Goal: Information Seeking & Learning: Learn about a topic

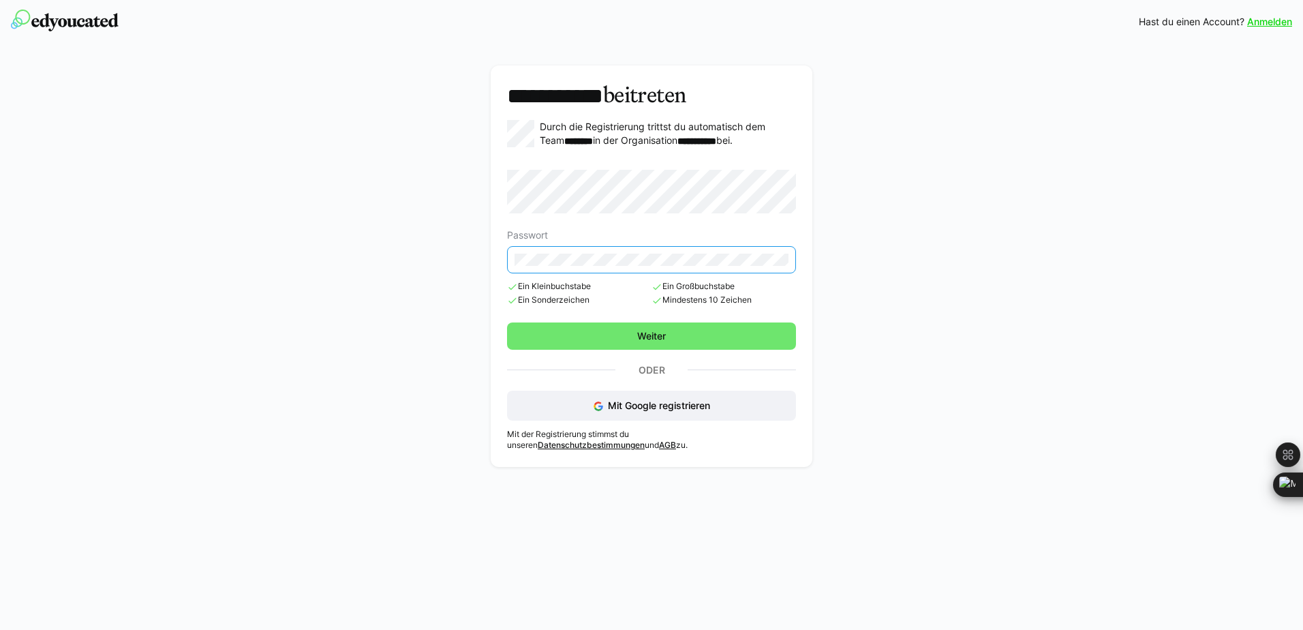
click at [566, 330] on span "Weiter" at bounding box center [651, 335] width 289 height 27
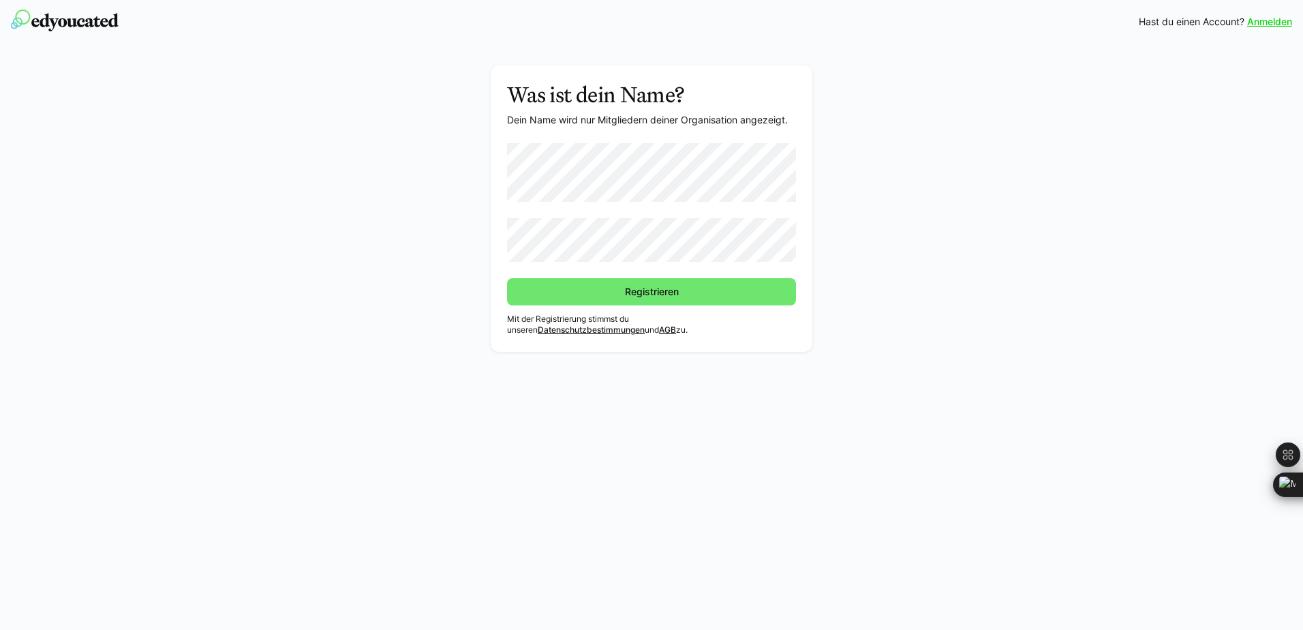
click at [1278, 21] on link "Anmelden" at bounding box center [1269, 22] width 45 height 14
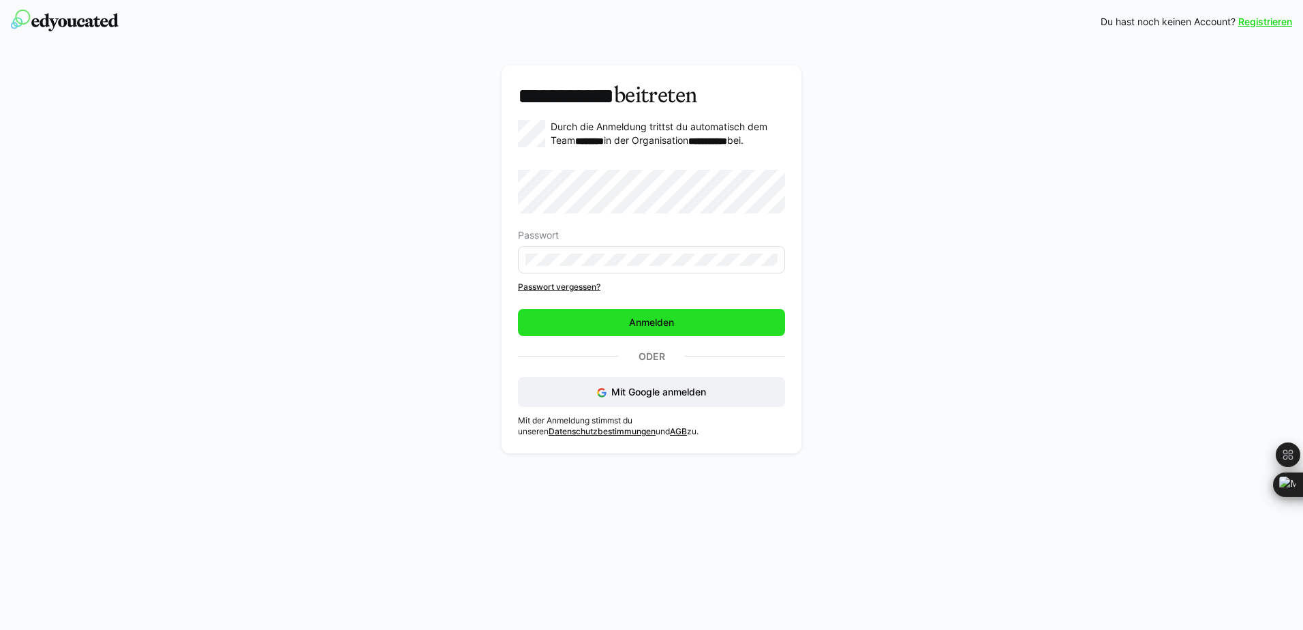
click at [569, 336] on span "Anmelden" at bounding box center [651, 322] width 267 height 27
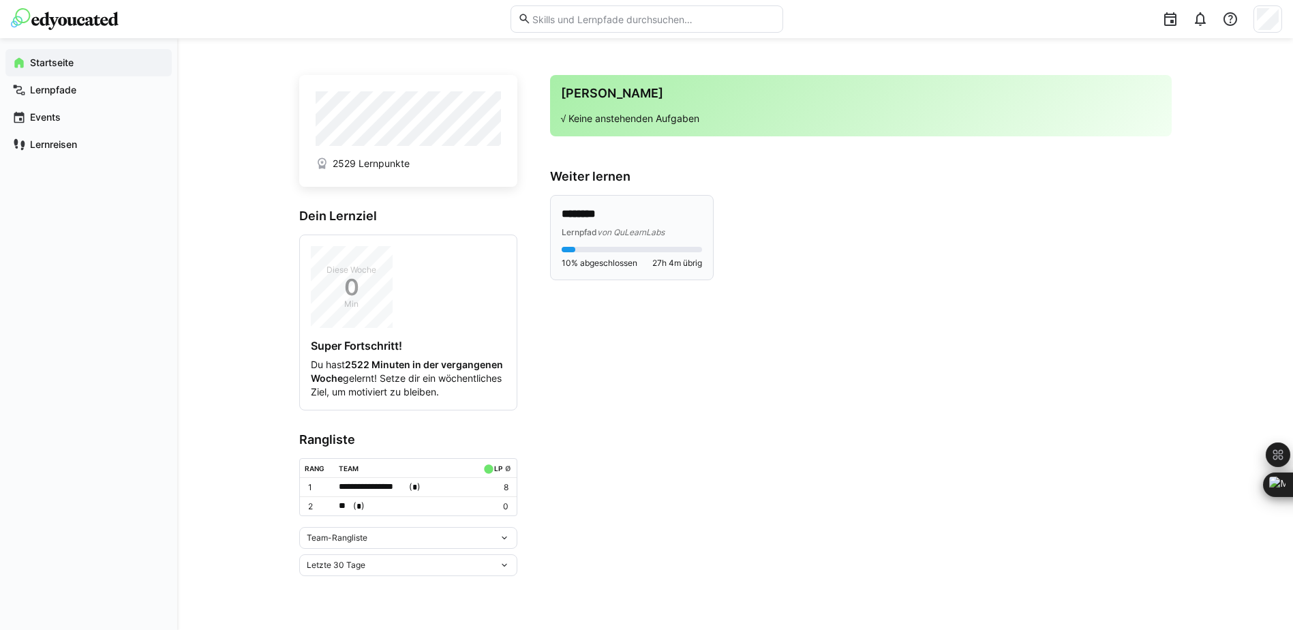
click at [620, 237] on div "Lernpfad von QuLearnLabs" at bounding box center [632, 232] width 140 height 14
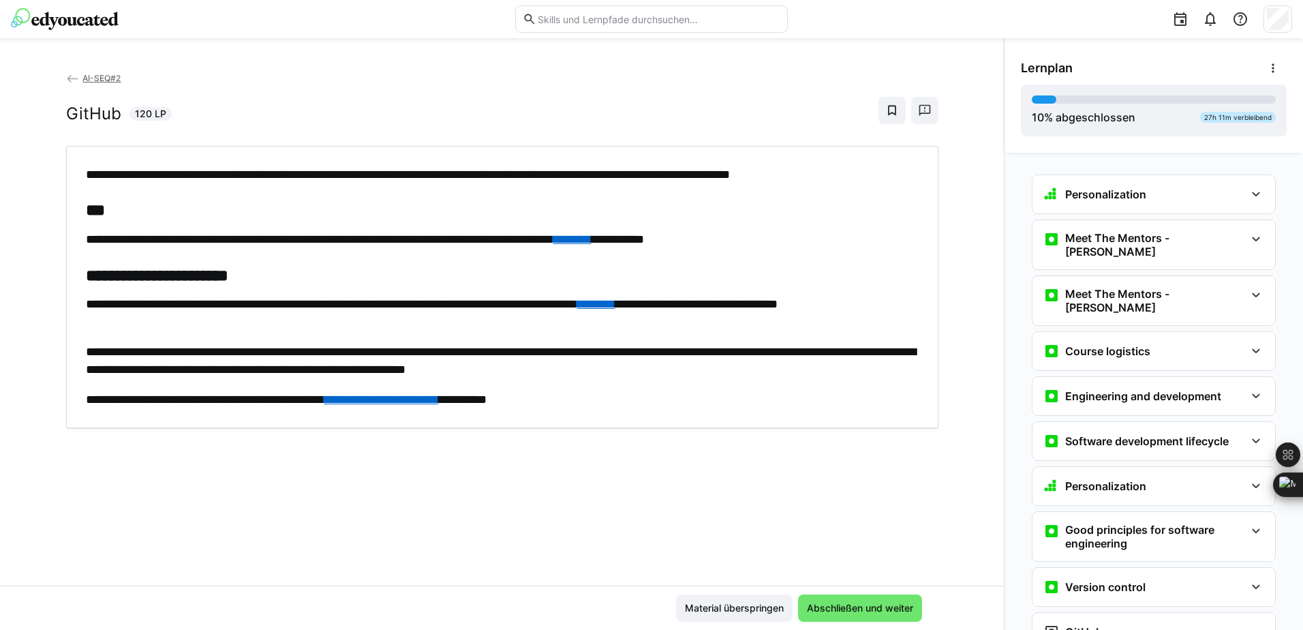
scroll to position [296, 0]
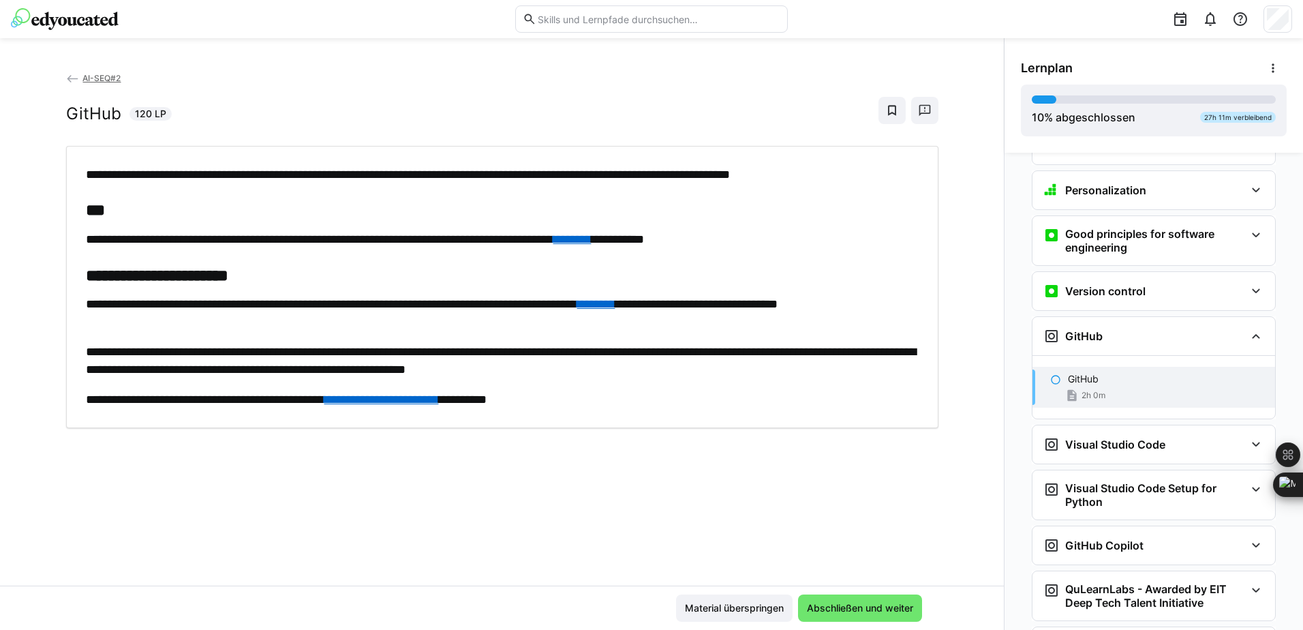
click at [1084, 390] on span "2h 0m" at bounding box center [1094, 395] width 24 height 11
click at [859, 607] on span "Abschließen und weiter" at bounding box center [860, 608] width 110 height 14
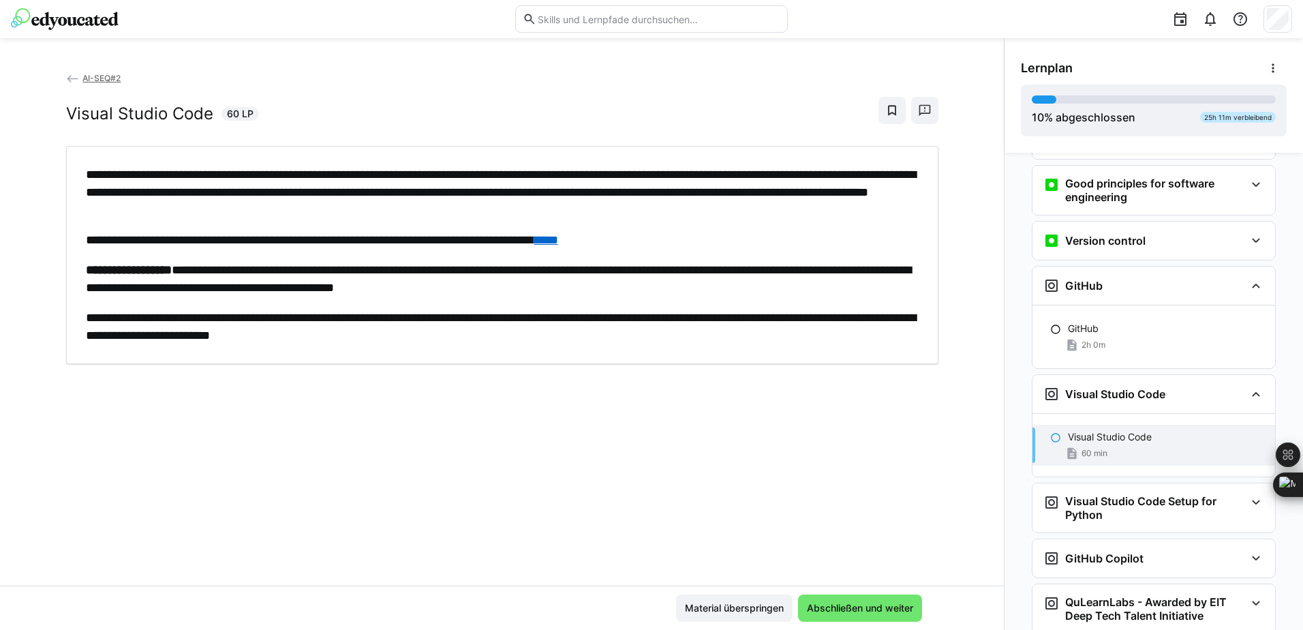
scroll to position [352, 0]
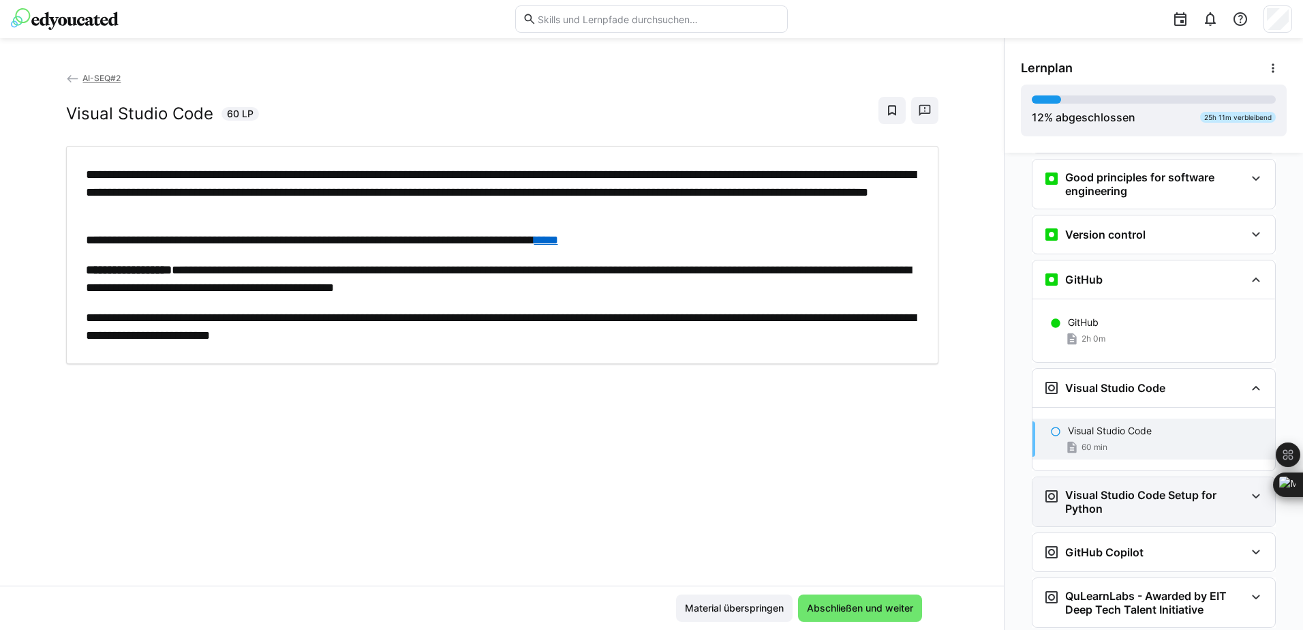
click at [1102, 488] on h3 "Visual Studio Code Setup for Python" at bounding box center [1155, 501] width 180 height 27
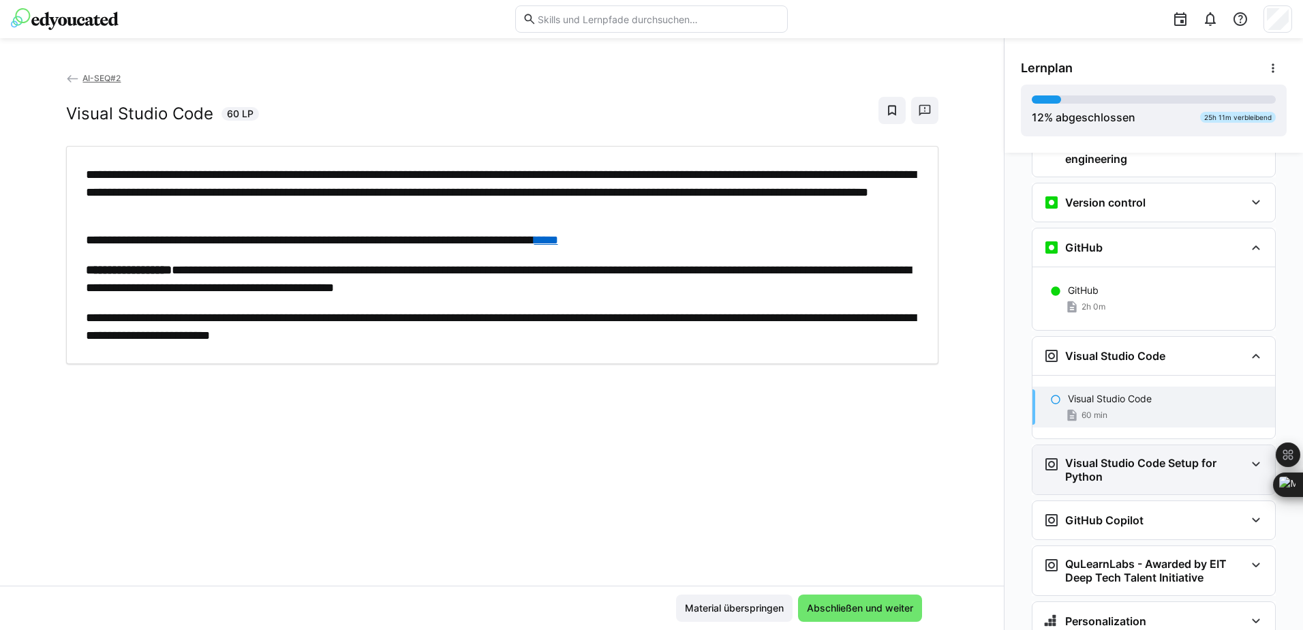
scroll to position [416, 0]
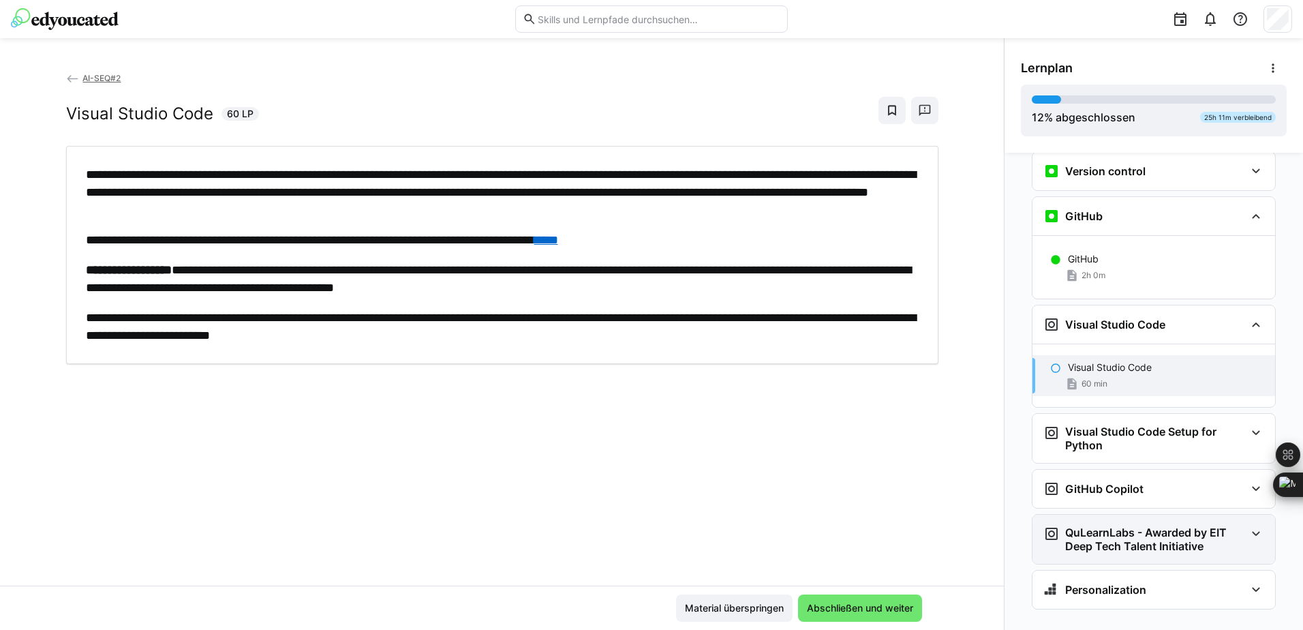
click at [1123, 526] on h3 "QuLearnLabs - Awarded by EIT Deep Tech Talent Initiative" at bounding box center [1155, 539] width 180 height 27
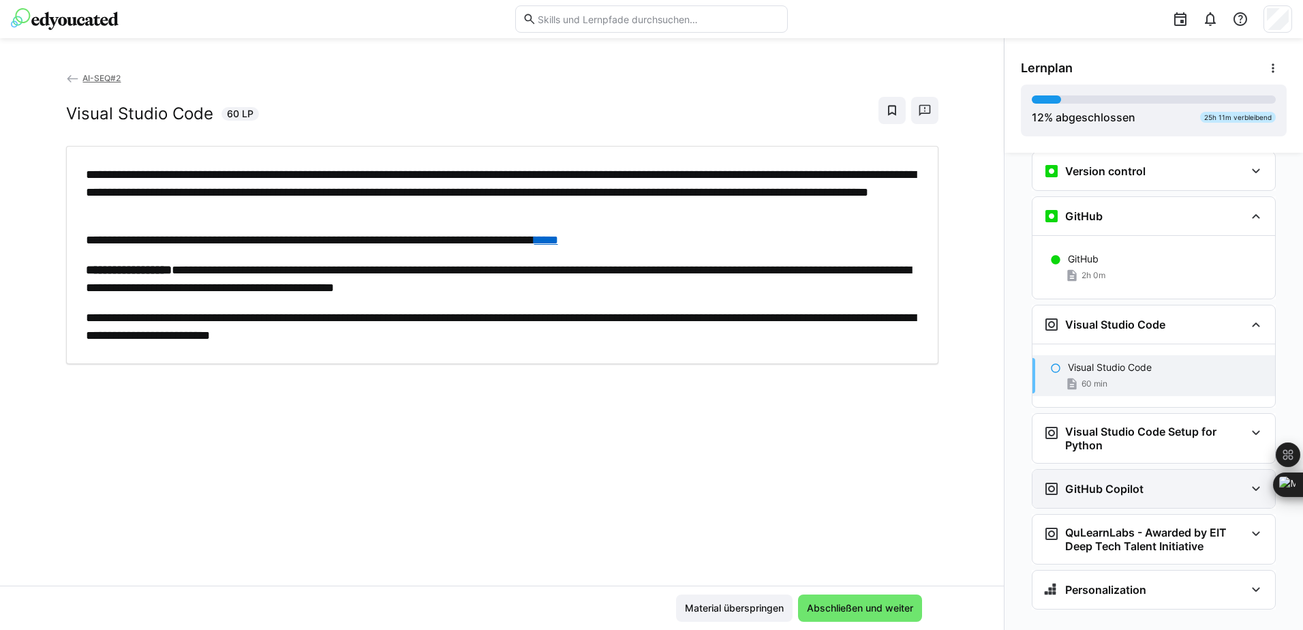
click at [1121, 482] on h3 "GitHub Copilot" at bounding box center [1104, 489] width 78 height 14
click at [1135, 425] on h3 "Visual Studio Code Setup for Python" at bounding box center [1155, 438] width 180 height 27
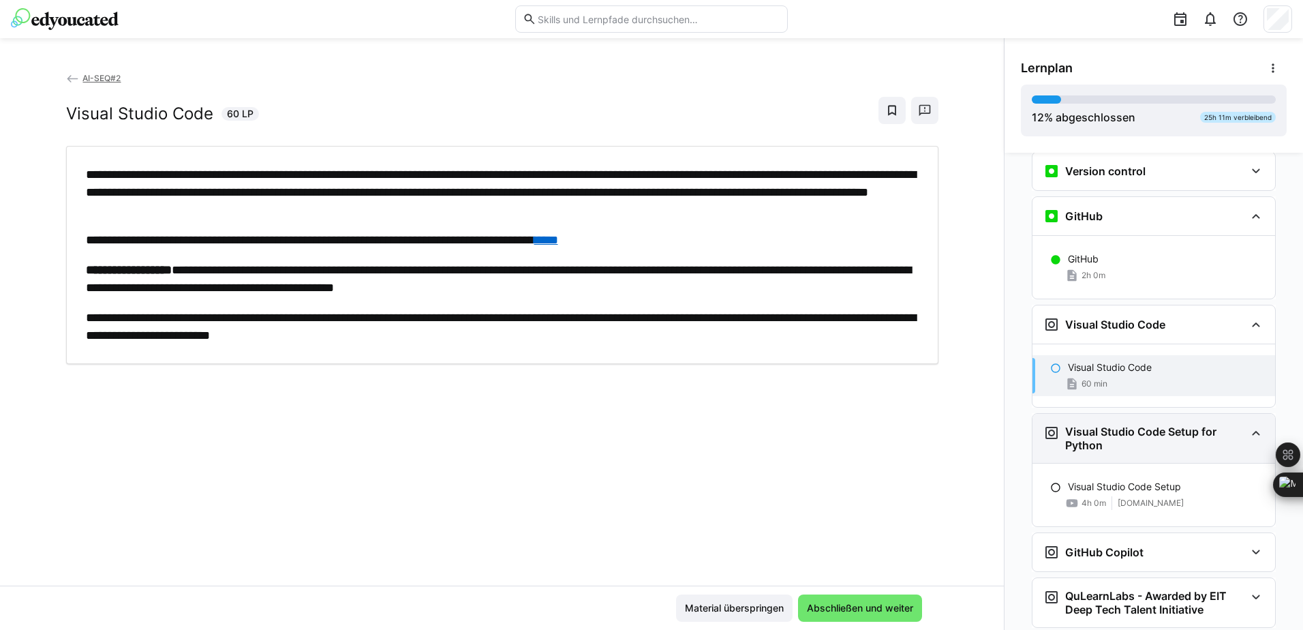
click at [1135, 425] on h3 "Visual Studio Code Setup for Python" at bounding box center [1155, 438] width 180 height 27
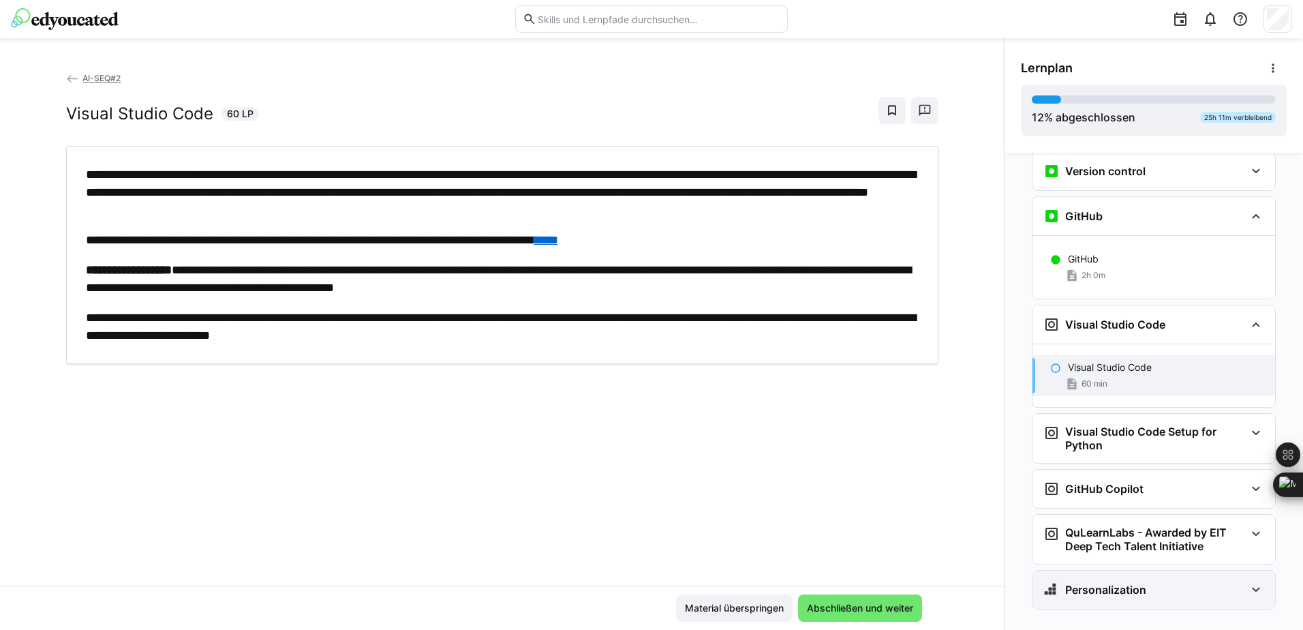
click at [1168, 581] on div "Personalization" at bounding box center [1145, 589] width 202 height 16
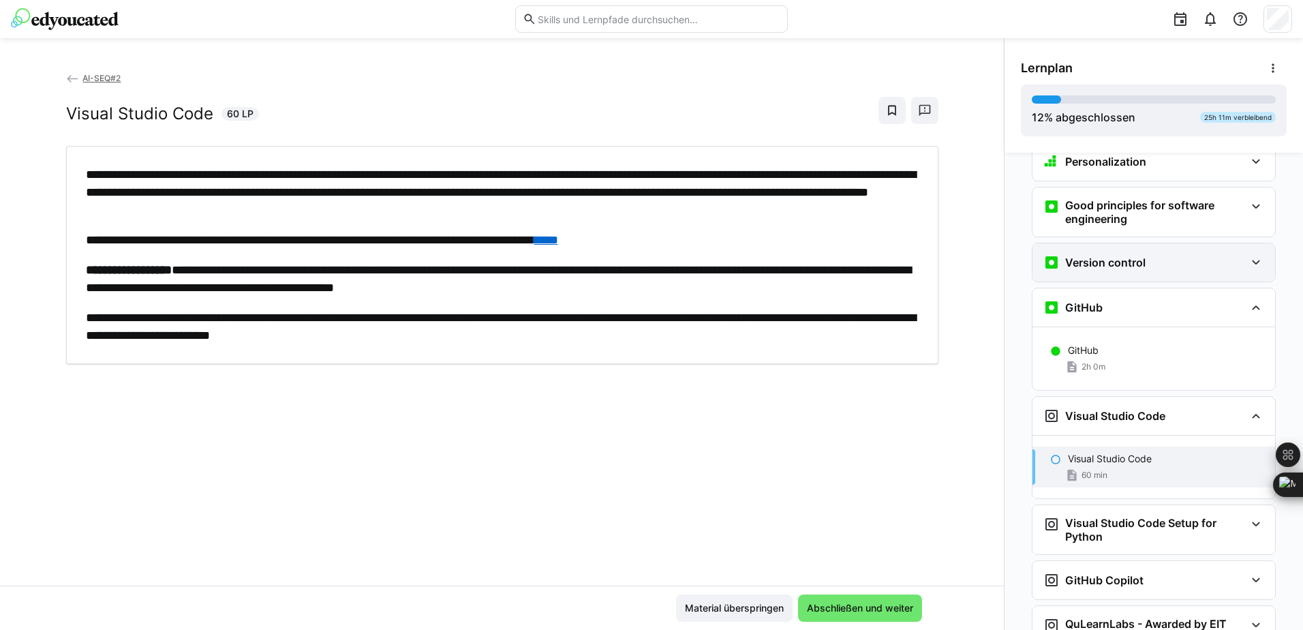
scroll to position [341, 0]
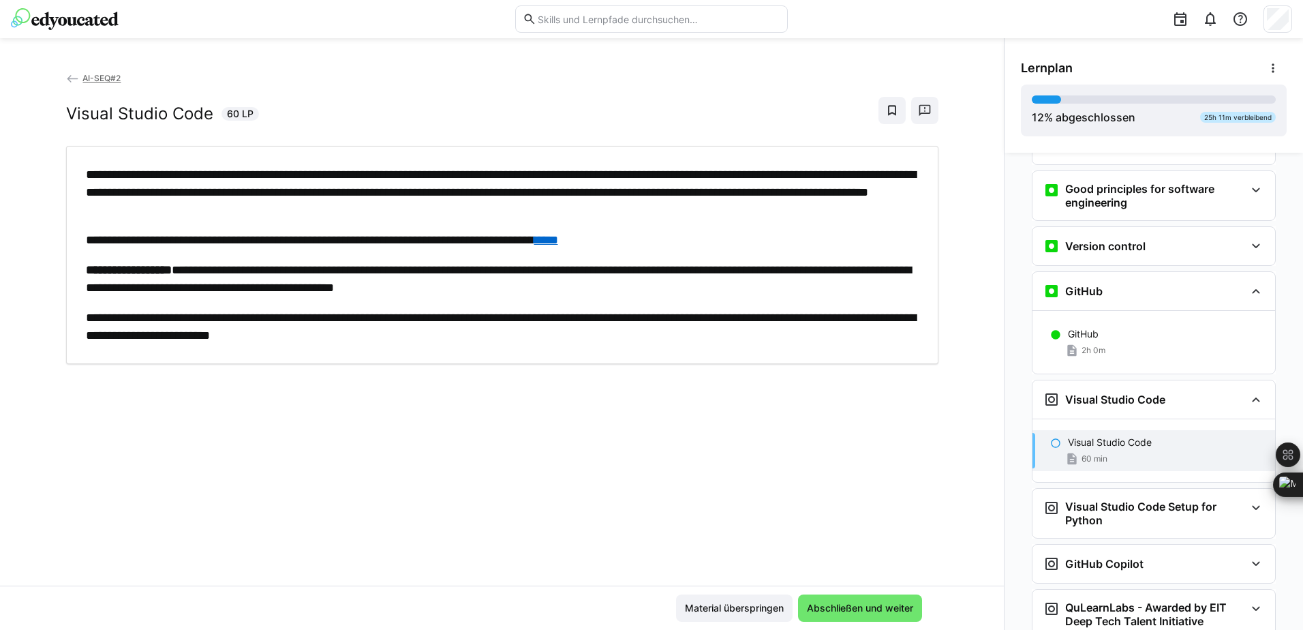
click at [1091, 453] on span "60 min" at bounding box center [1095, 458] width 26 height 11
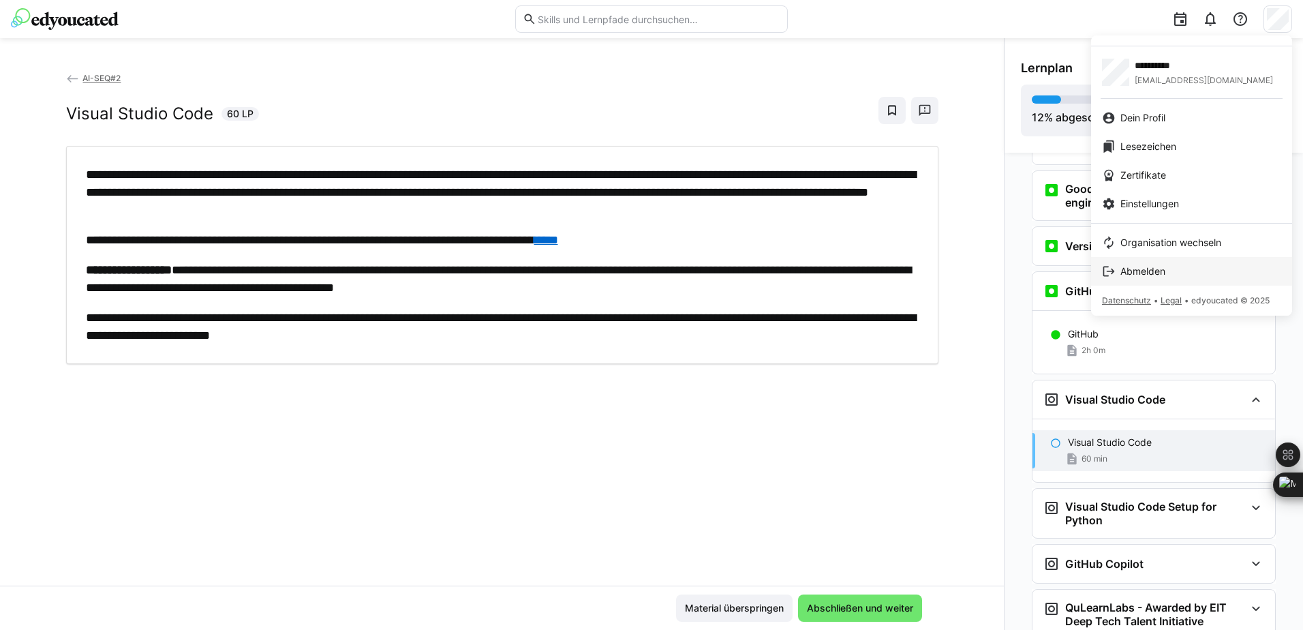
click at [1149, 266] on span "Abmelden" at bounding box center [1143, 271] width 45 height 14
